Goal: Task Accomplishment & Management: Use online tool/utility

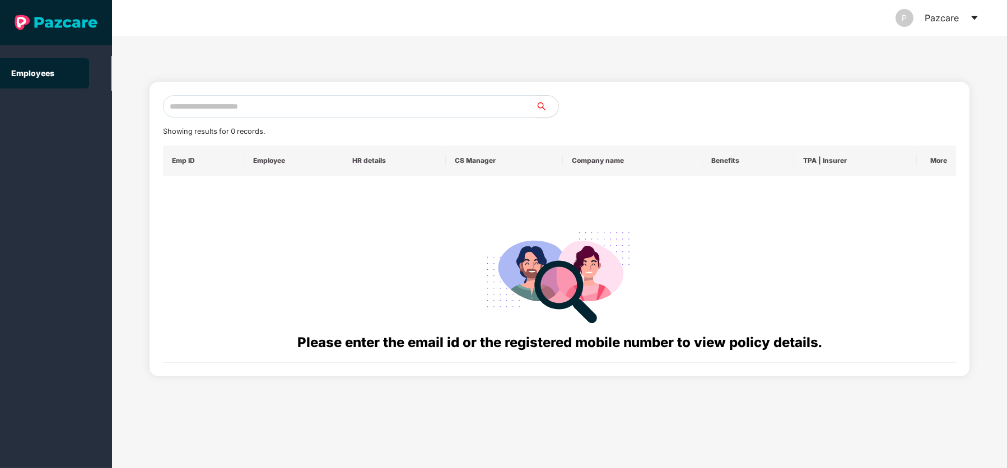
click at [975, 21] on icon "caret-down" at bounding box center [974, 17] width 9 height 9
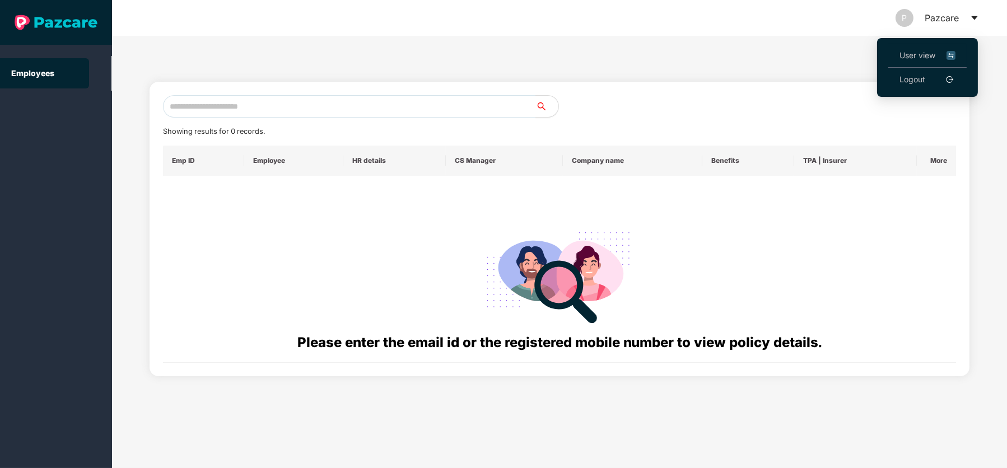
click at [904, 47] on li "User view" at bounding box center [927, 56] width 78 height 24
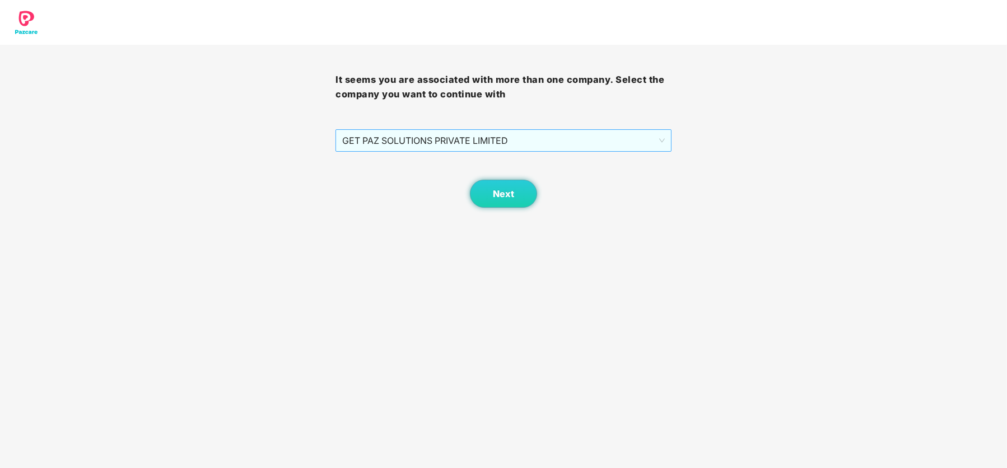
click at [460, 134] on span "GET PAZ SOLUTIONS PRIVATE LIMITED" at bounding box center [503, 140] width 322 height 21
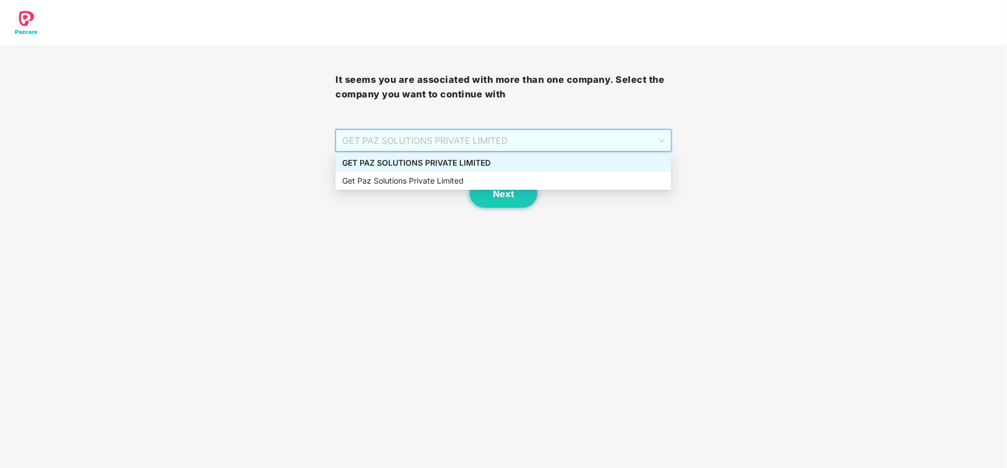
click at [458, 155] on div "GET PAZ SOLUTIONS PRIVATE LIMITED" at bounding box center [504, 163] width 336 height 18
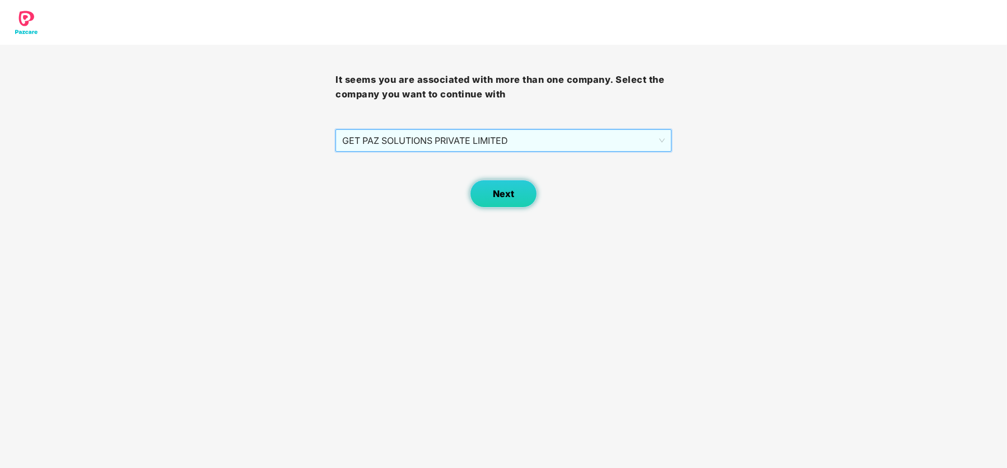
click at [500, 200] on button "Next" at bounding box center [503, 194] width 67 height 28
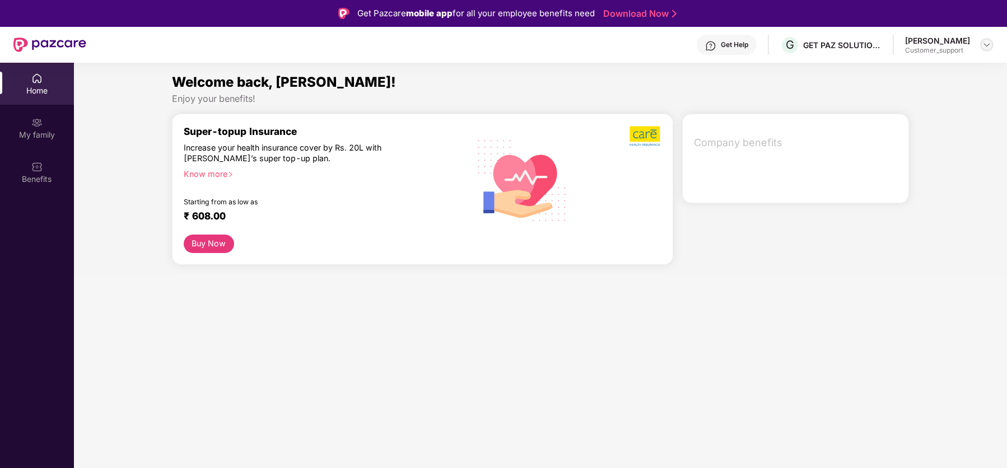
click at [986, 48] on img at bounding box center [987, 44] width 9 height 9
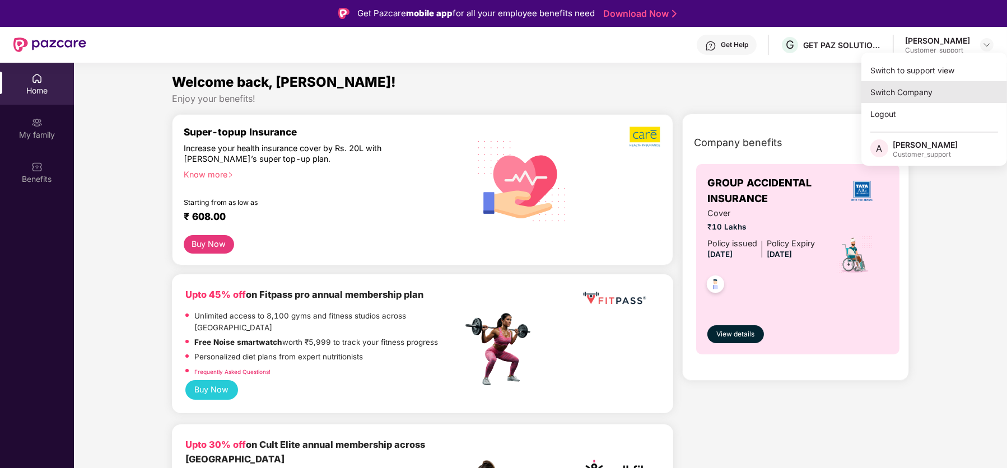
click at [925, 91] on div "Switch Company" at bounding box center [935, 92] width 146 height 22
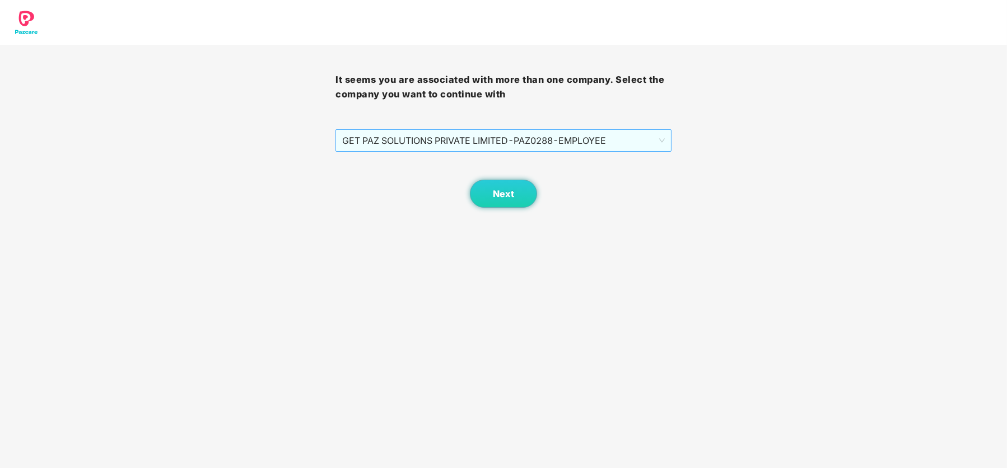
click at [535, 138] on span "GET PAZ SOLUTIONS PRIVATE LIMITED - PAZ0288 - EMPLOYEE" at bounding box center [503, 140] width 322 height 21
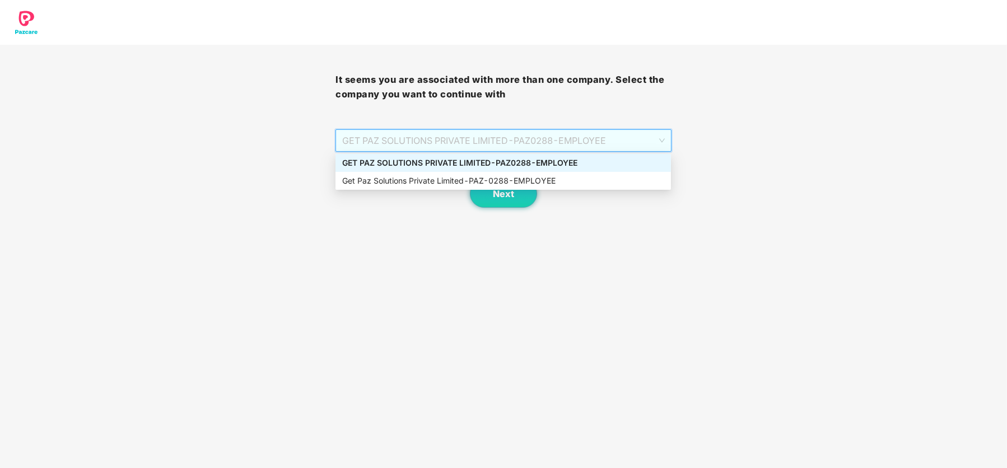
click at [715, 203] on div "It seems you are associated with more than one company. Select the company you …" at bounding box center [503, 104] width 1007 height 208
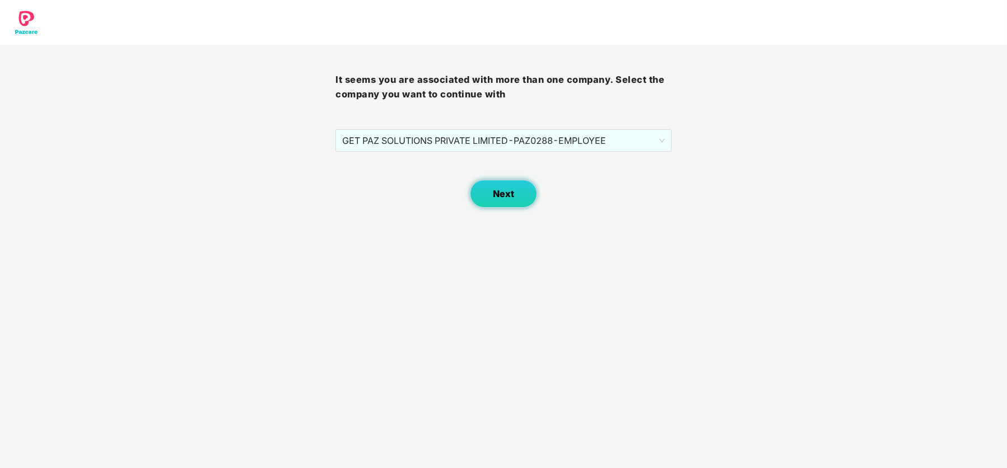
click at [503, 192] on span "Next" at bounding box center [503, 194] width 21 height 11
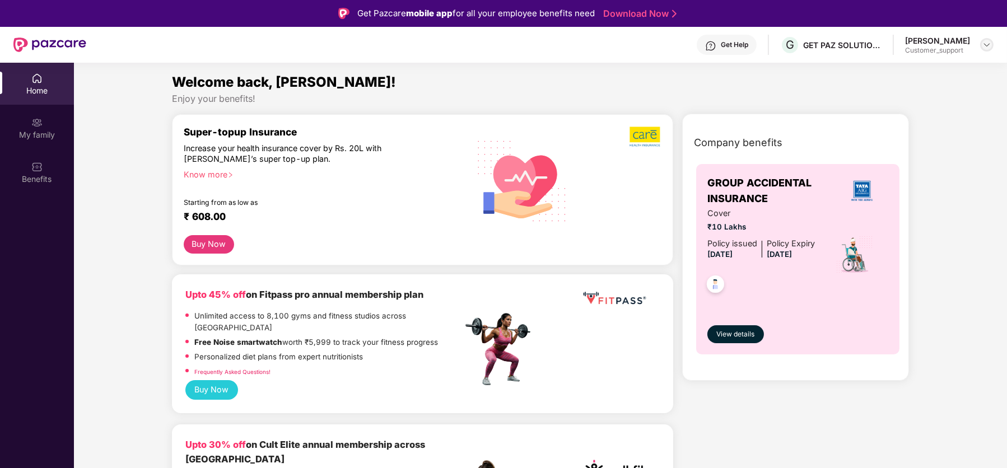
click at [985, 44] on img at bounding box center [987, 44] width 9 height 9
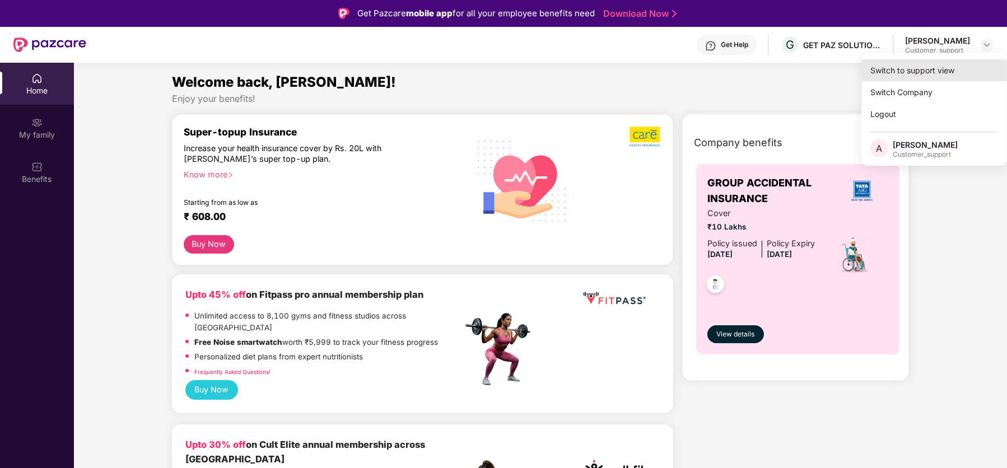
click at [936, 69] on div "Switch to support view" at bounding box center [935, 70] width 146 height 22
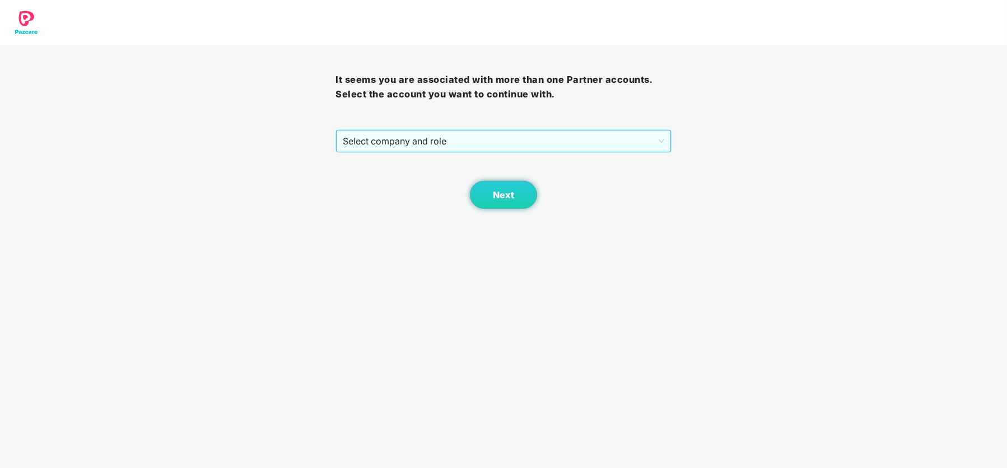
click at [533, 136] on span "Select company and role" at bounding box center [503, 141] width 321 height 21
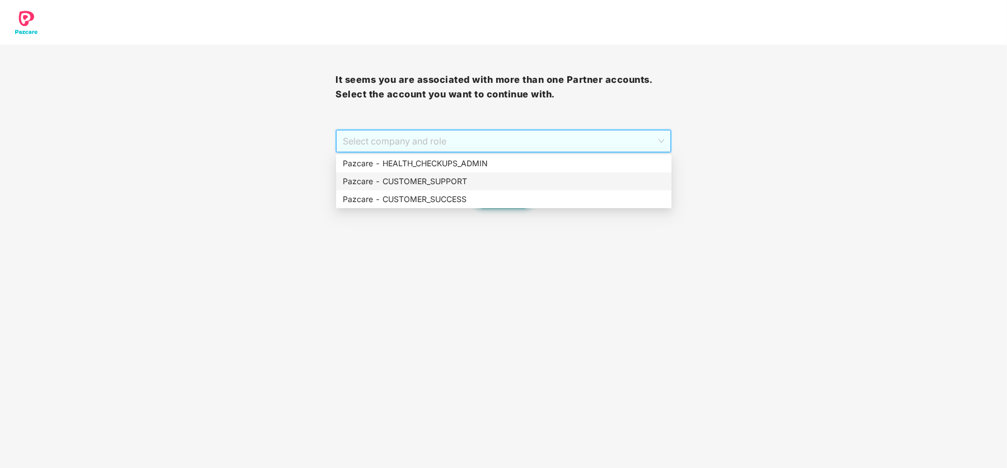
click at [473, 173] on div "Pazcare - CUSTOMER_SUPPORT" at bounding box center [504, 182] width 336 height 18
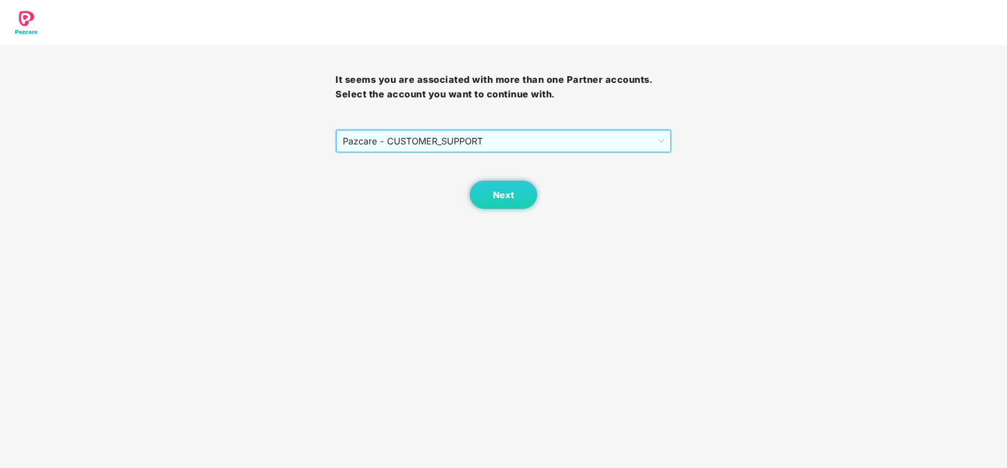
click at [482, 145] on span "Pazcare - CUSTOMER_SUPPORT" at bounding box center [503, 141] width 321 height 21
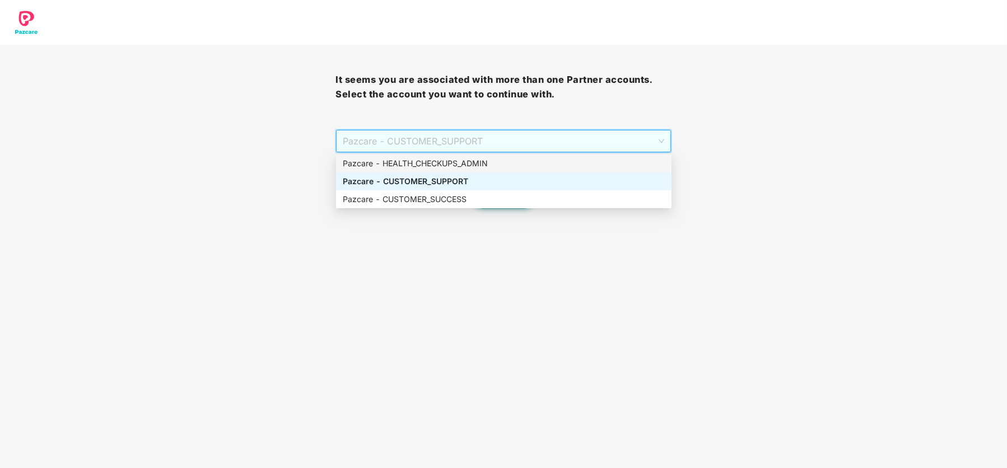
click at [493, 162] on div "Pazcare - HEALTH_CHECKUPS_ADMIN" at bounding box center [504, 163] width 322 height 12
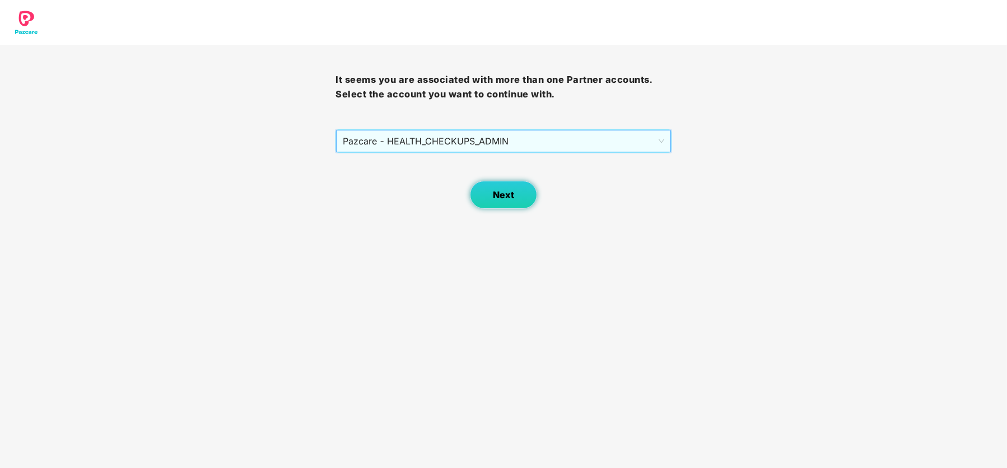
click at [508, 197] on span "Next" at bounding box center [503, 195] width 21 height 11
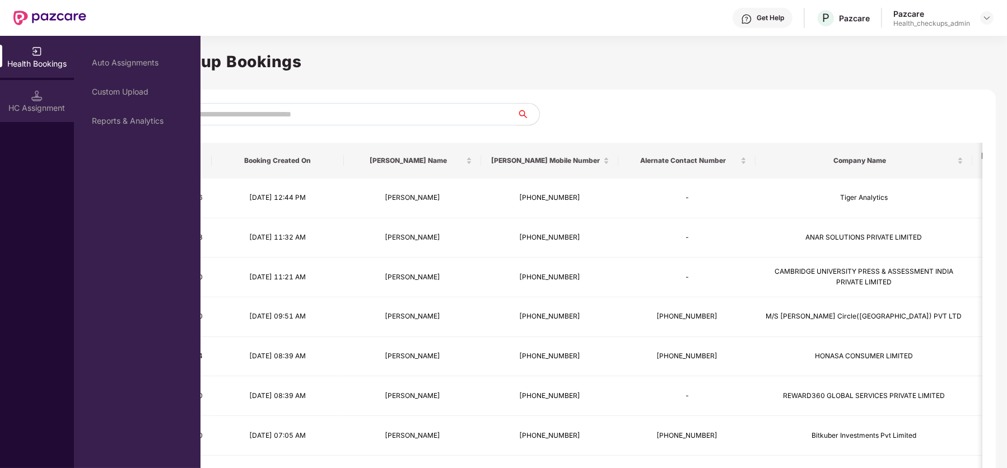
click at [30, 101] on div "HC Assignment" at bounding box center [37, 101] width 74 height 42
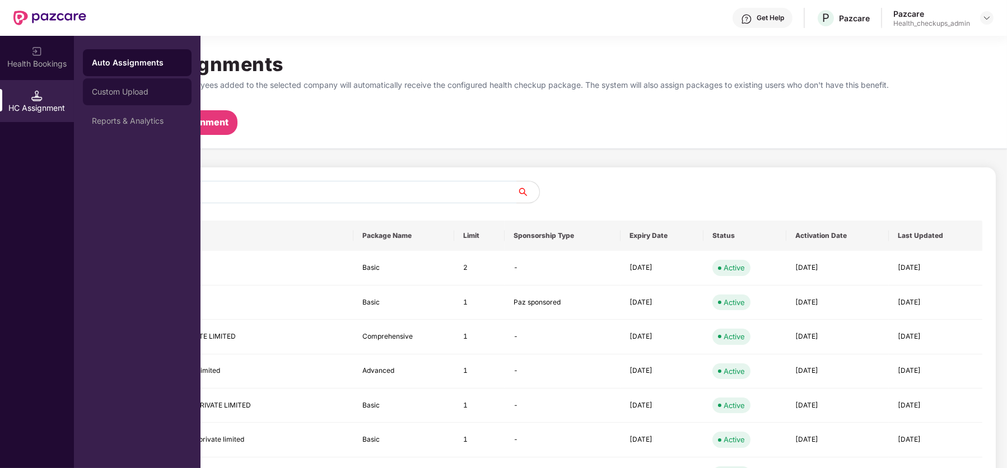
click at [136, 96] on div "Custom Upload" at bounding box center [137, 91] width 109 height 27
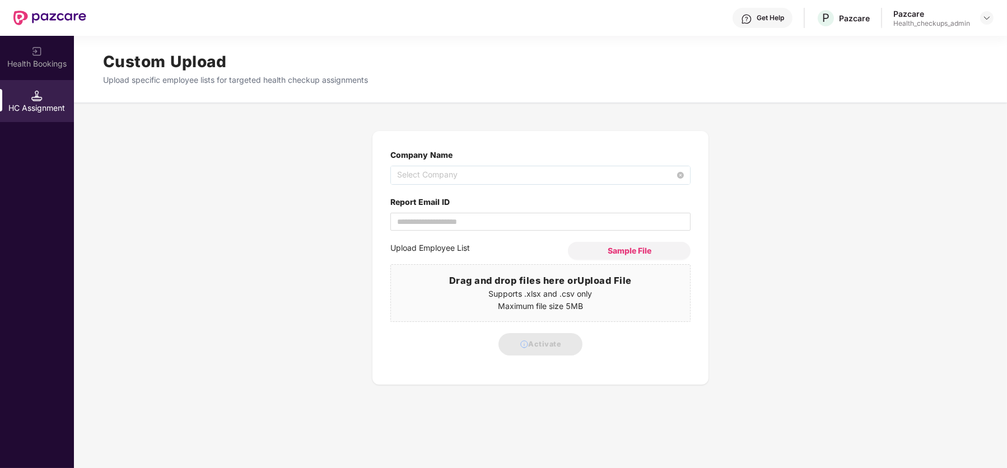
click at [437, 174] on span "Select Company" at bounding box center [540, 175] width 287 height 18
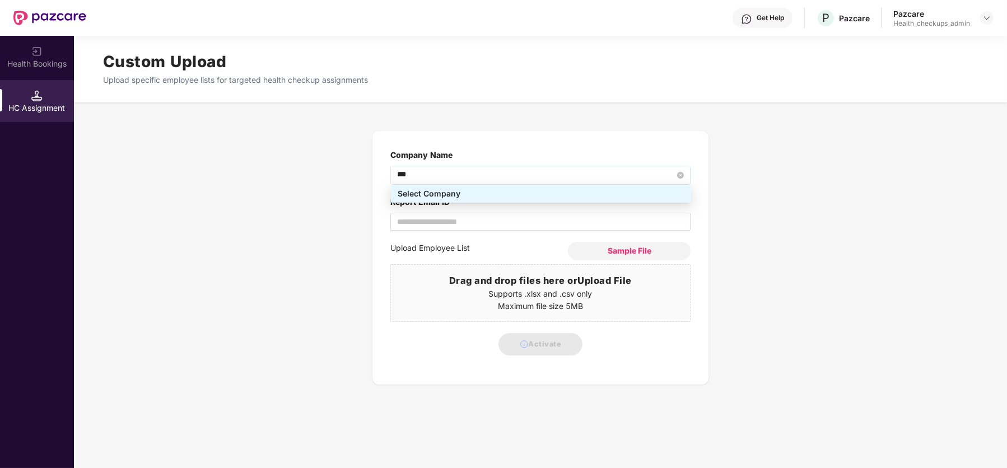
type input "****"
click at [452, 213] on div "IMCS TECH PRIVATE LIMITED - acead1fa-3098-4433-ad6c-84b75115af40" at bounding box center [541, 212] width 287 height 12
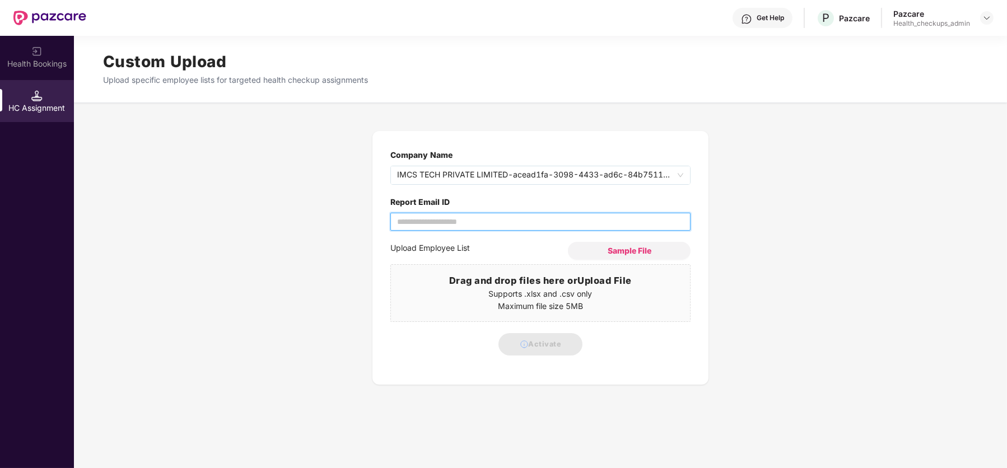
click at [452, 221] on input "Report Email ID" at bounding box center [540, 222] width 300 height 18
type input "**********"
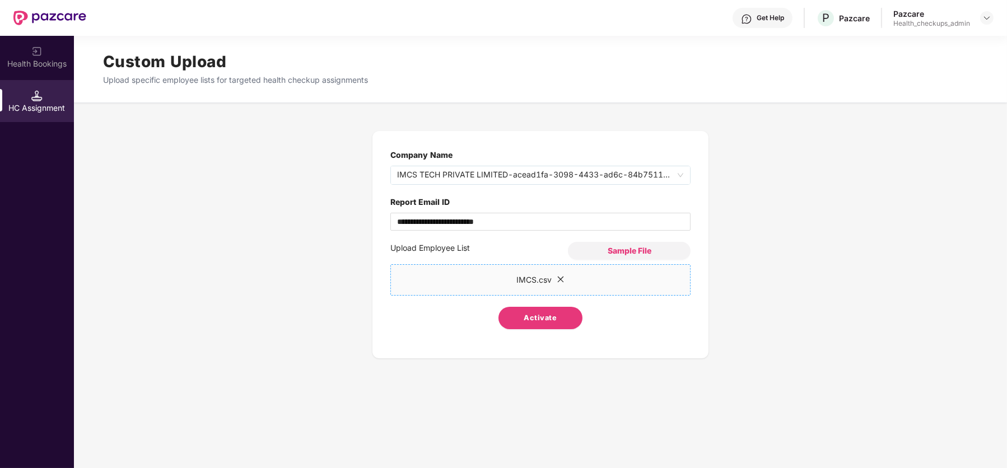
click at [537, 317] on span "Activate" at bounding box center [540, 318] width 33 height 11
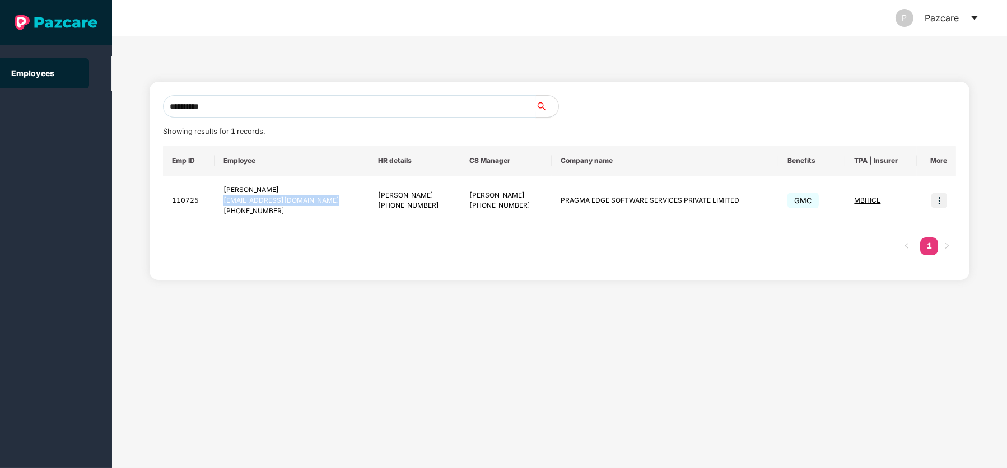
click at [372, 103] on input "**********" at bounding box center [349, 106] width 373 height 22
paste input "**********"
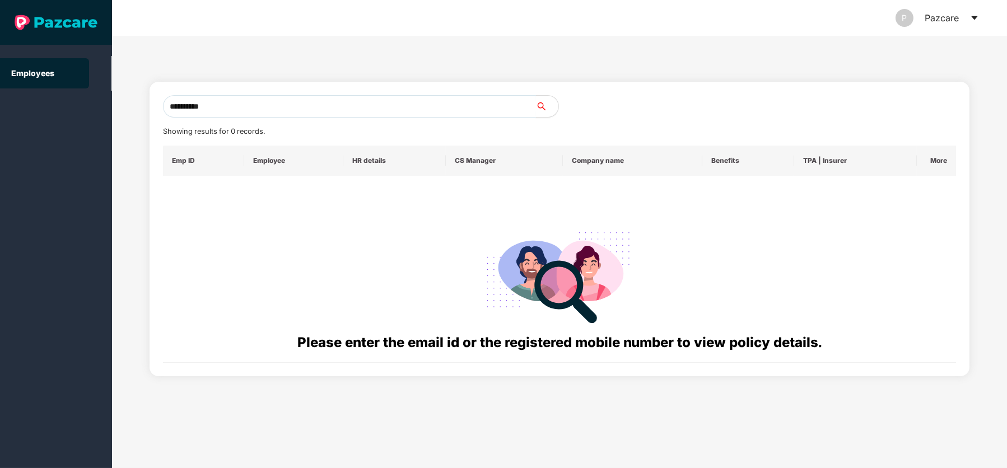
type input "**********"
